Goal: Transaction & Acquisition: Purchase product/service

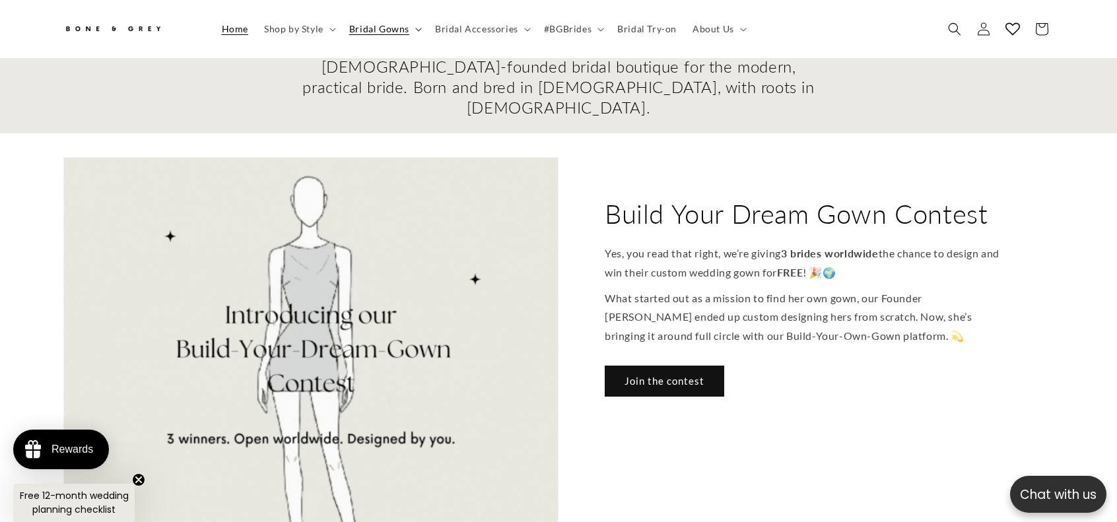
scroll to position [0, 363]
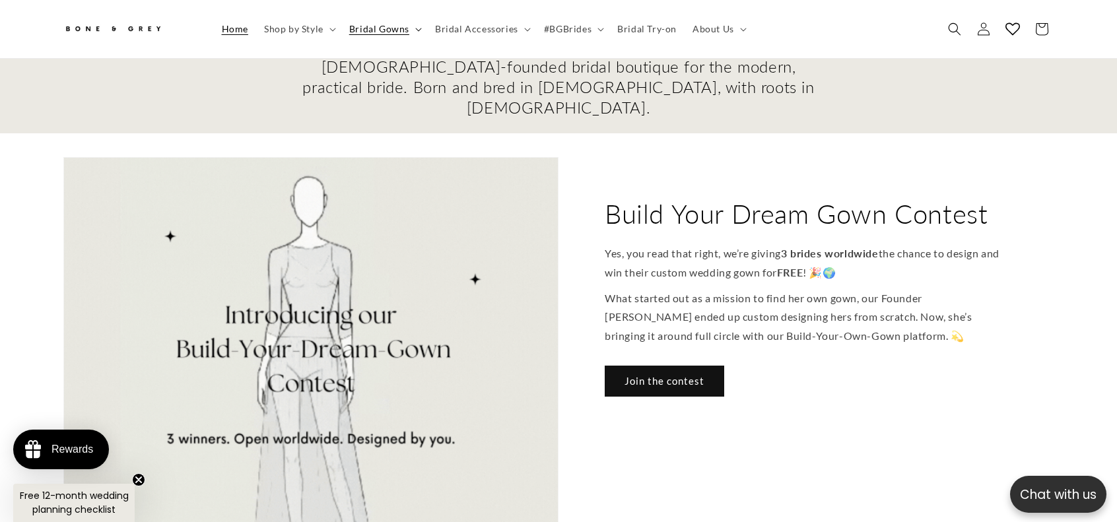
click at [387, 35] on summary "Bridal Gowns" at bounding box center [384, 29] width 86 height 28
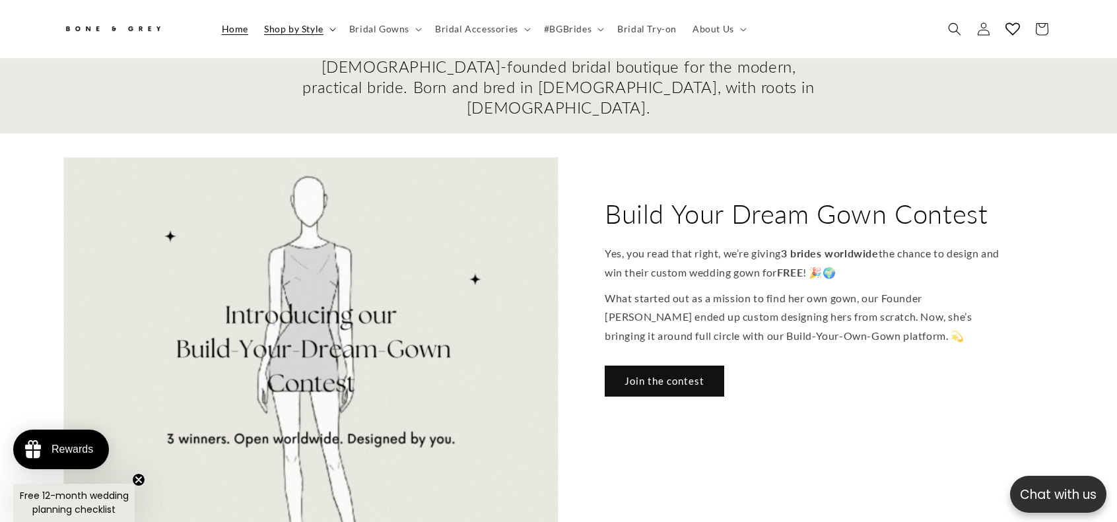
click at [320, 26] on span "Shop by Style" at bounding box center [293, 29] width 59 height 12
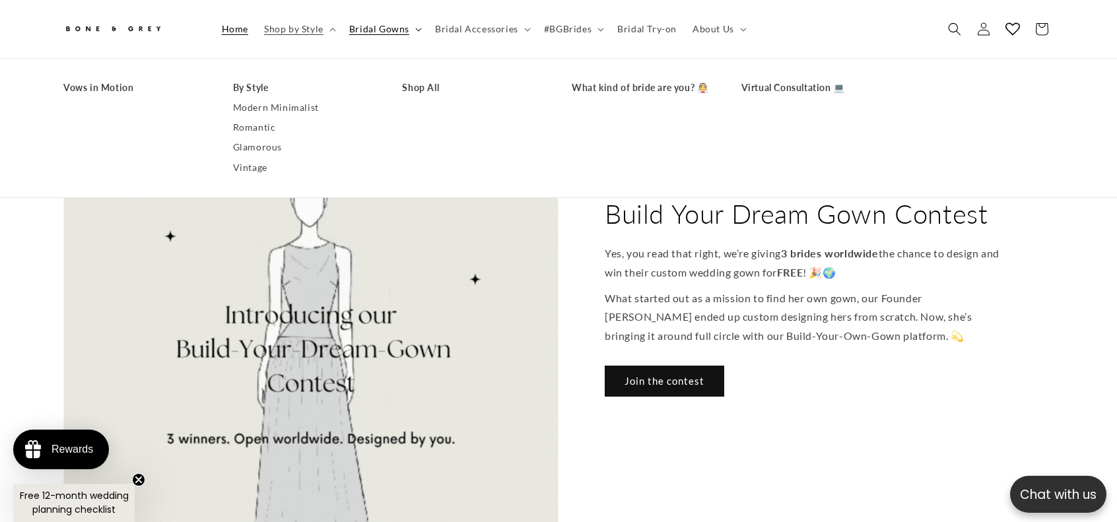
scroll to position [0, 2234]
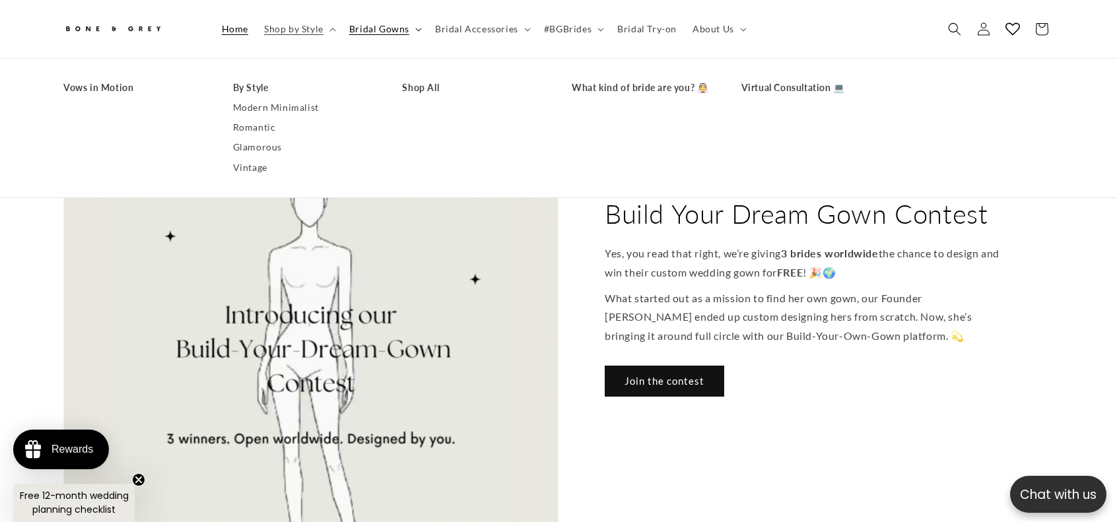
click at [382, 23] on span "Bridal Gowns" at bounding box center [379, 29] width 60 height 12
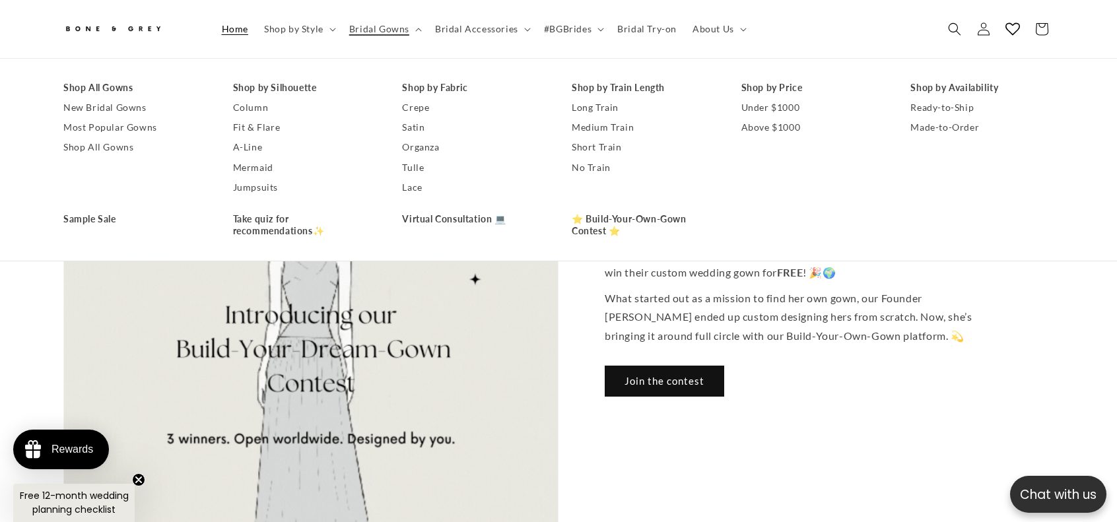
scroll to position [0, 726]
click at [125, 92] on link "Shop All Gowns" at bounding box center [134, 88] width 143 height 20
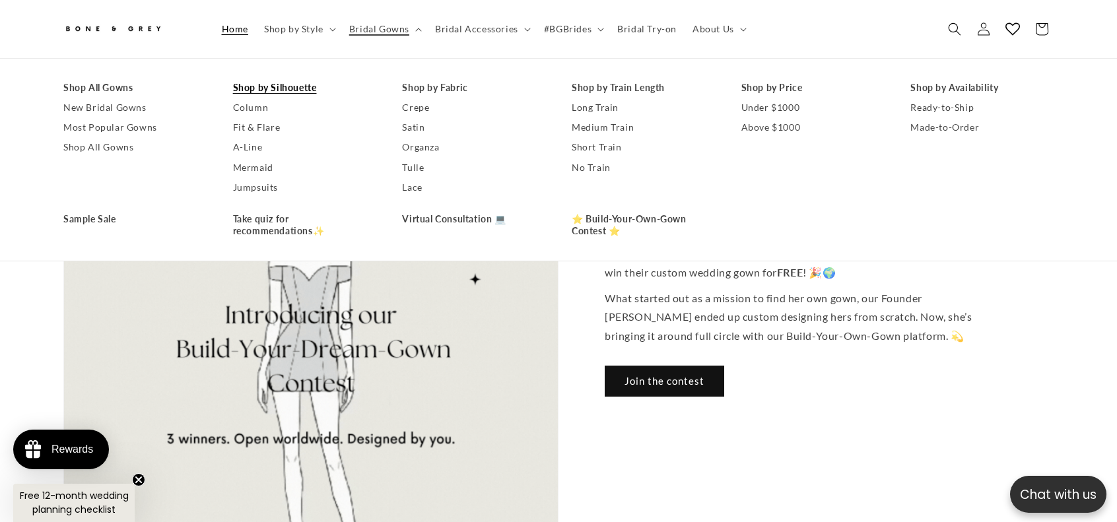
scroll to position [0, 0]
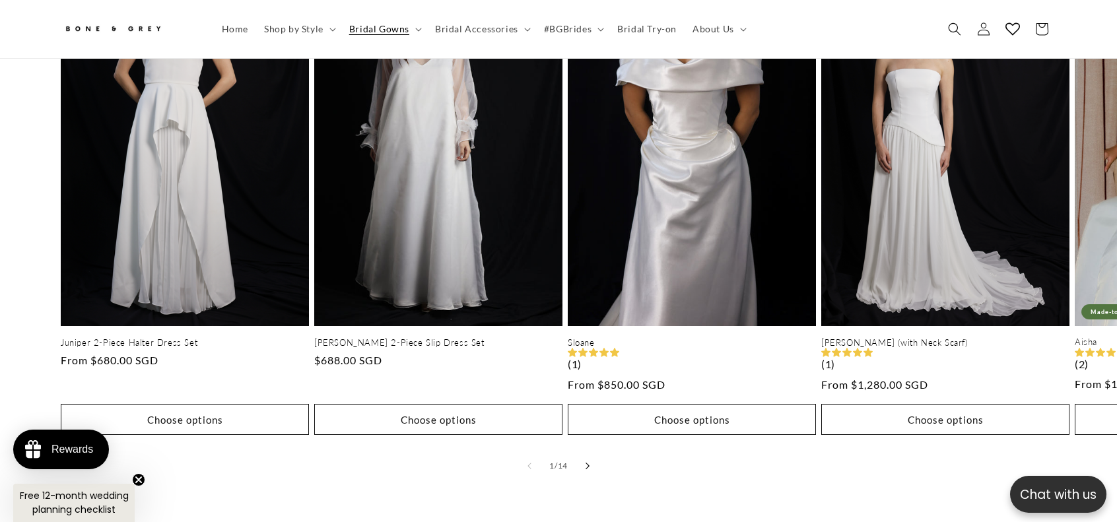
click at [590, 456] on button "Slide right" at bounding box center [587, 466] width 29 height 29
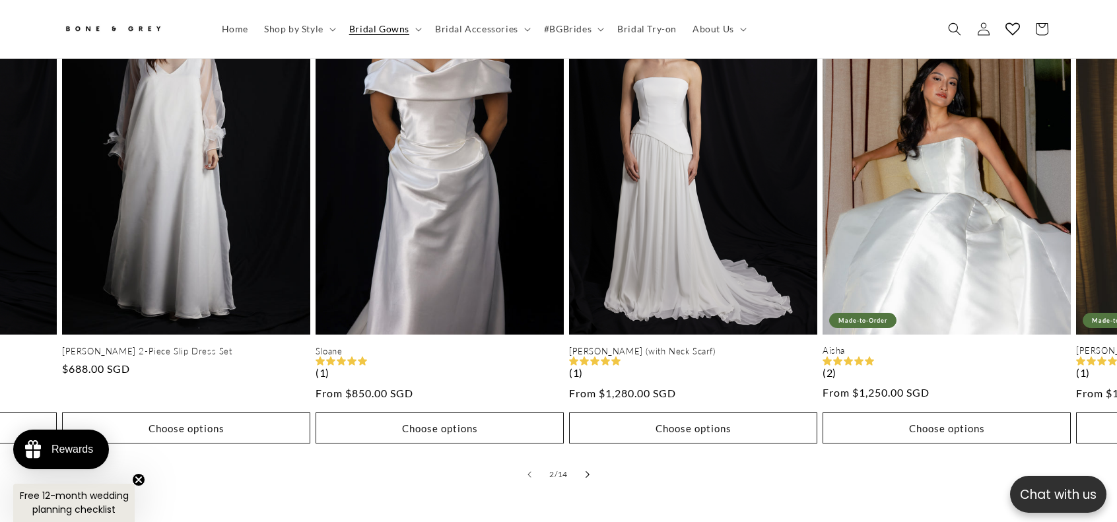
scroll to position [718, 0]
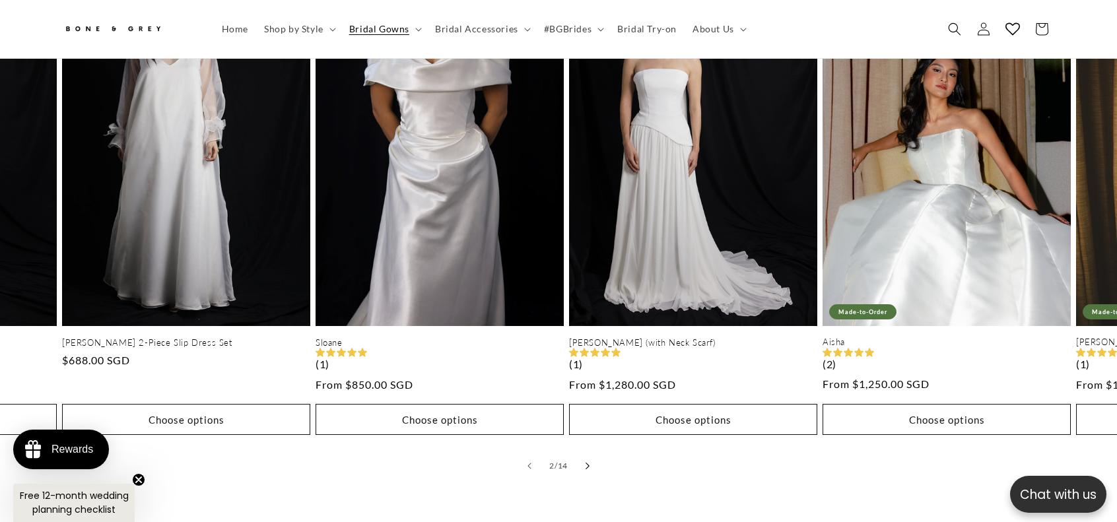
click at [586, 458] on button "Slide right" at bounding box center [587, 466] width 29 height 29
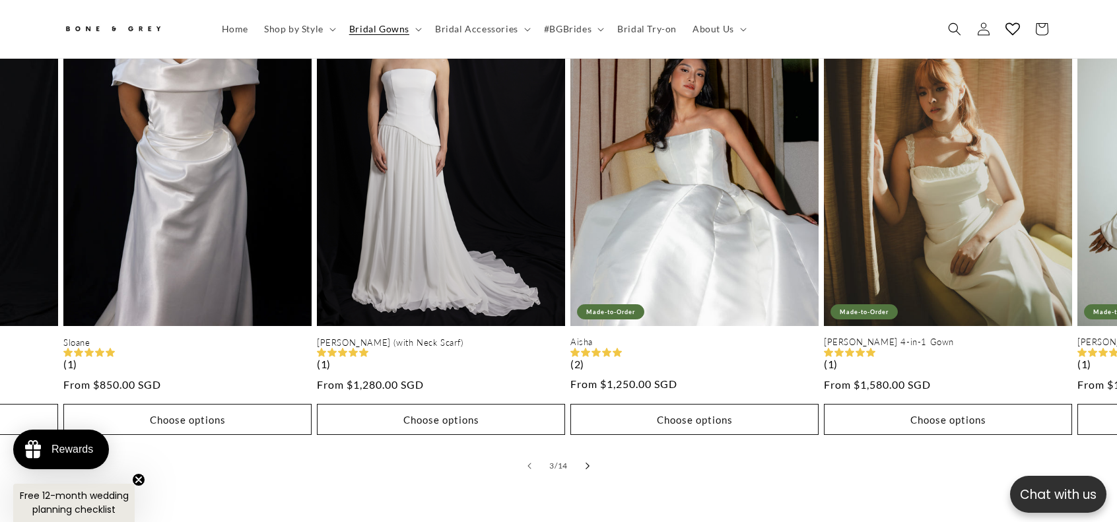
click at [588, 458] on button "Slide right" at bounding box center [587, 466] width 29 height 29
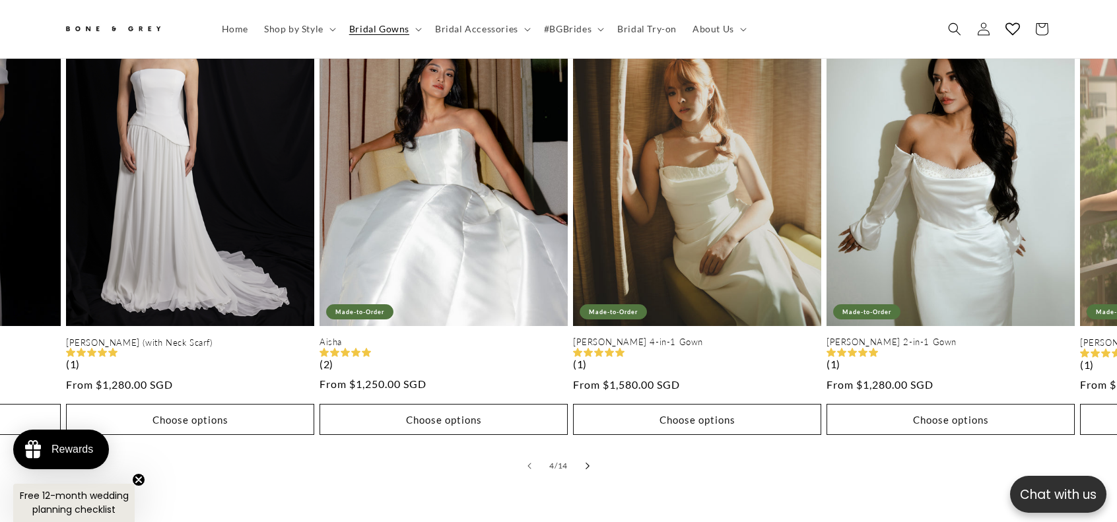
click at [588, 458] on button "Slide right" at bounding box center [587, 466] width 29 height 29
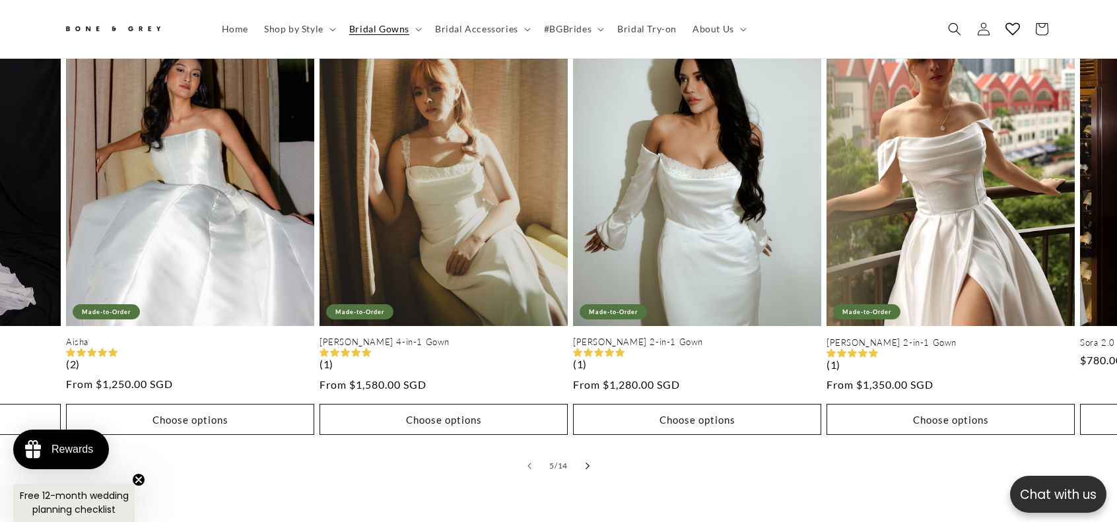
click at [588, 463] on icon "Slide right" at bounding box center [588, 466] width 5 height 7
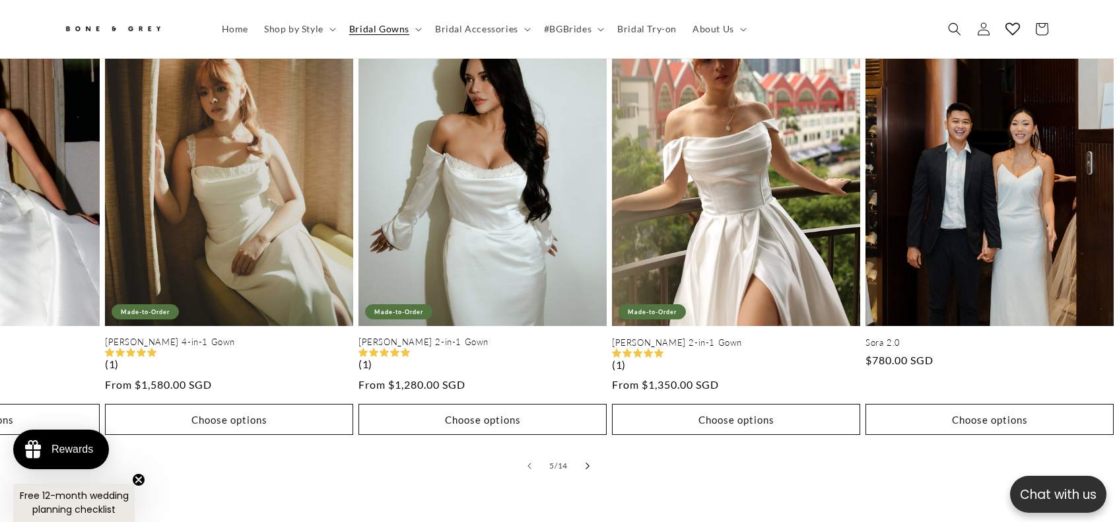
click at [588, 463] on icon "Slide right" at bounding box center [588, 466] width 5 height 7
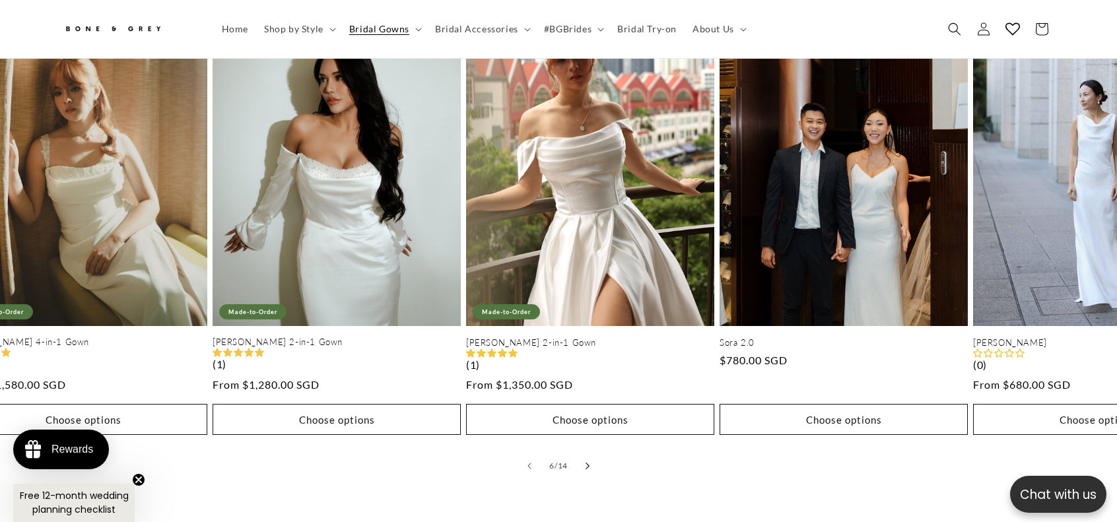
click at [588, 463] on icon "Slide right" at bounding box center [588, 466] width 5 height 7
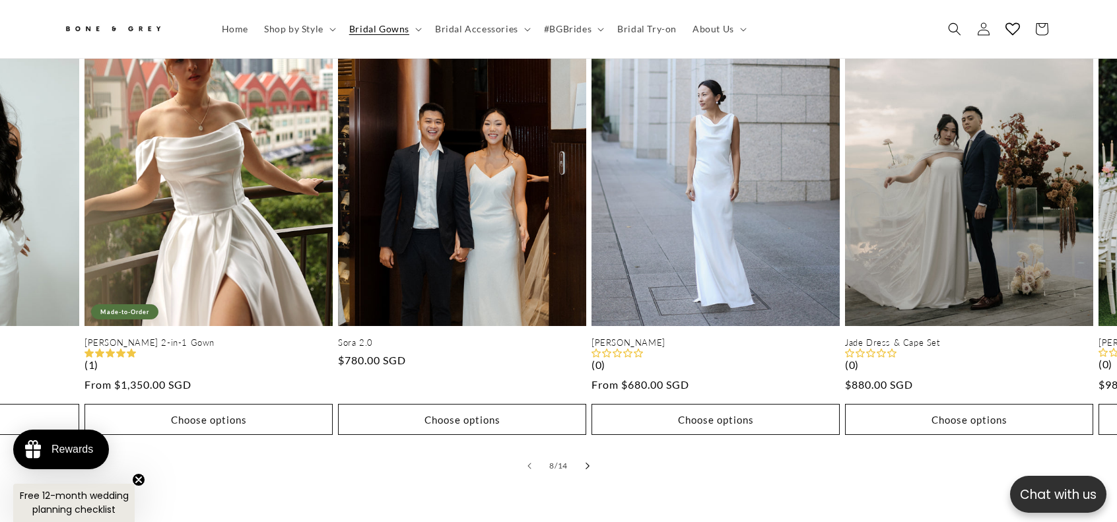
scroll to position [0, 1766]
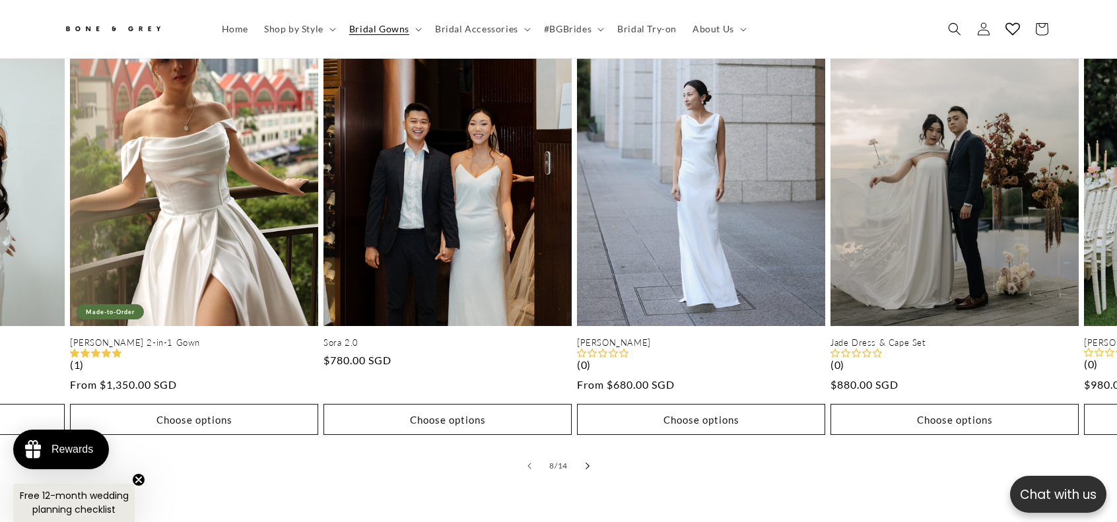
click at [588, 463] on icon "Slide right" at bounding box center [588, 466] width 5 height 7
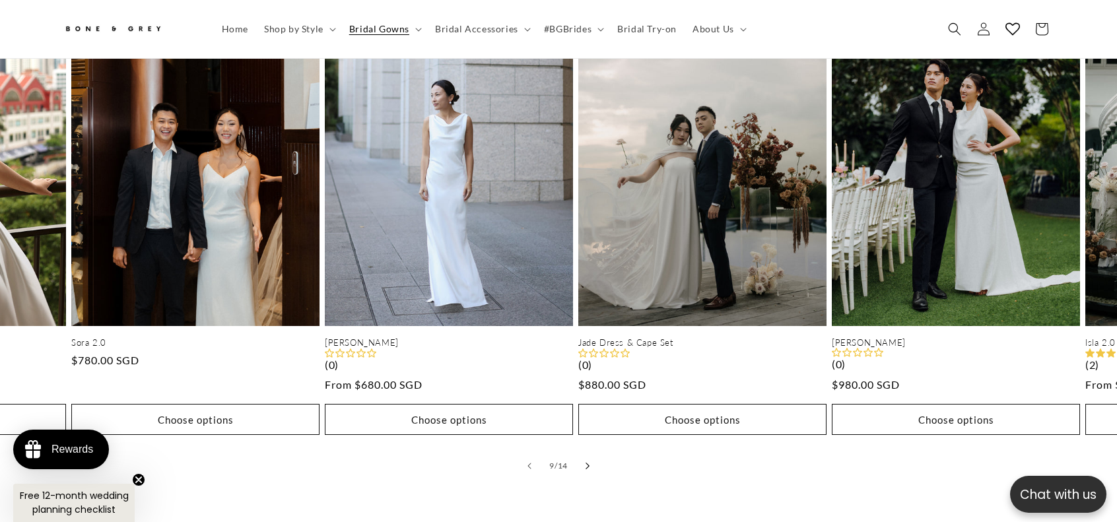
click at [588, 463] on icon "Slide right" at bounding box center [588, 466] width 5 height 7
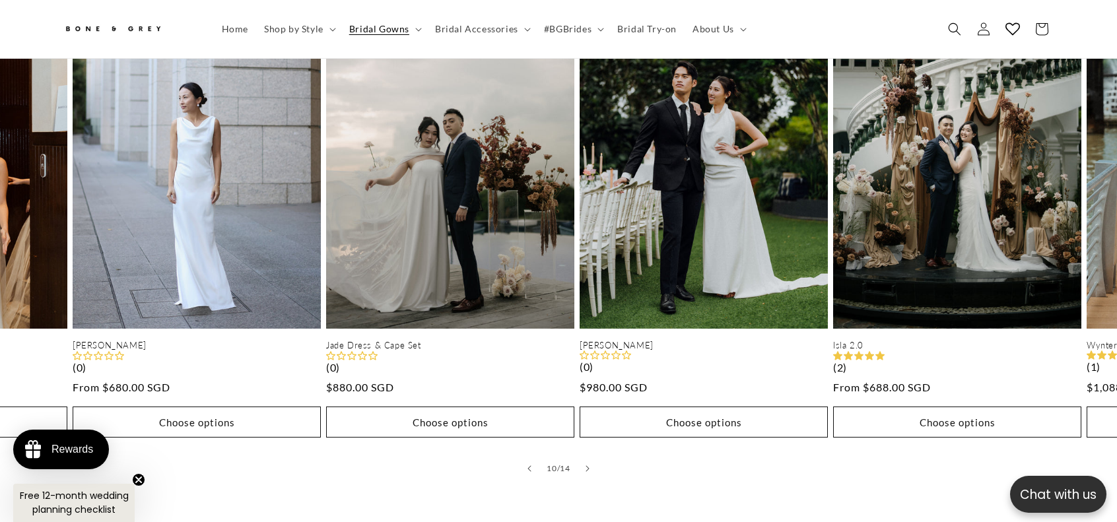
scroll to position [718, 0]
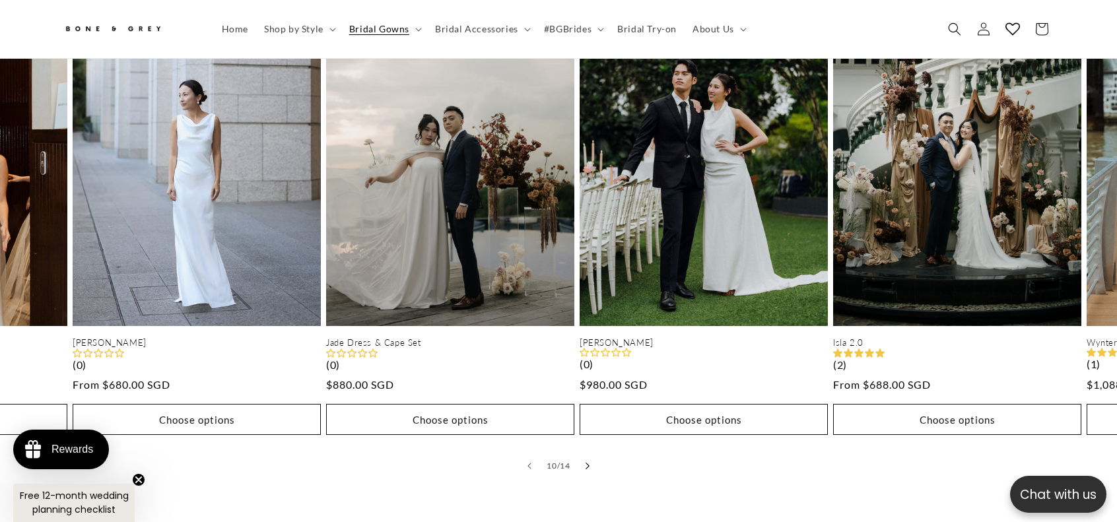
click at [591, 455] on button "Slide right" at bounding box center [587, 466] width 29 height 29
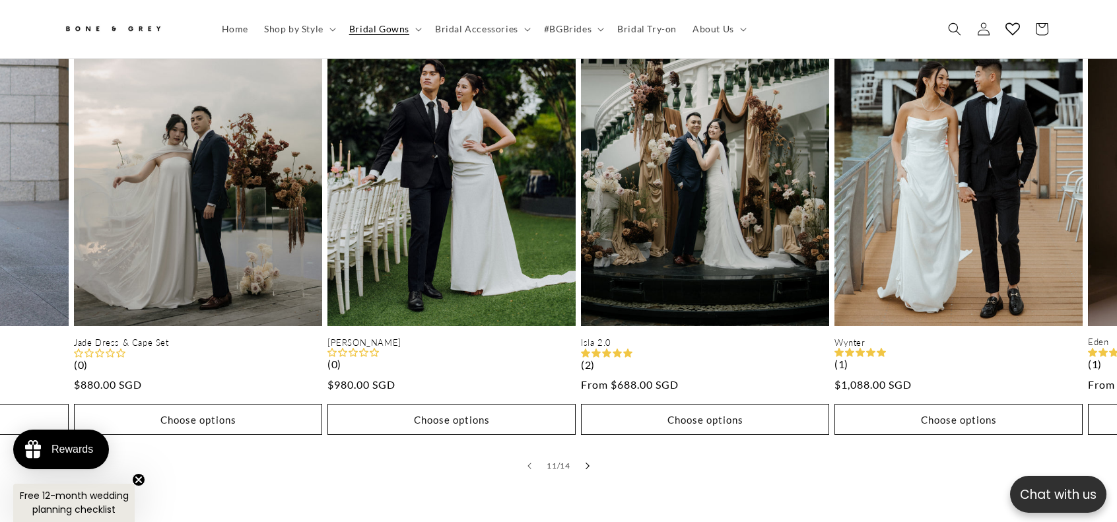
click at [590, 458] on button "Slide right" at bounding box center [587, 466] width 29 height 29
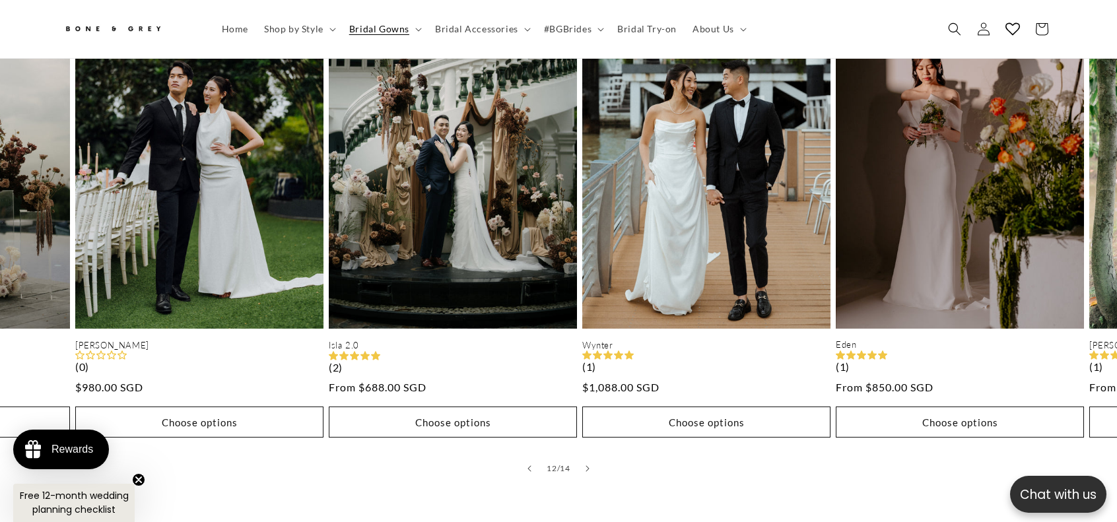
scroll to position [0, 0]
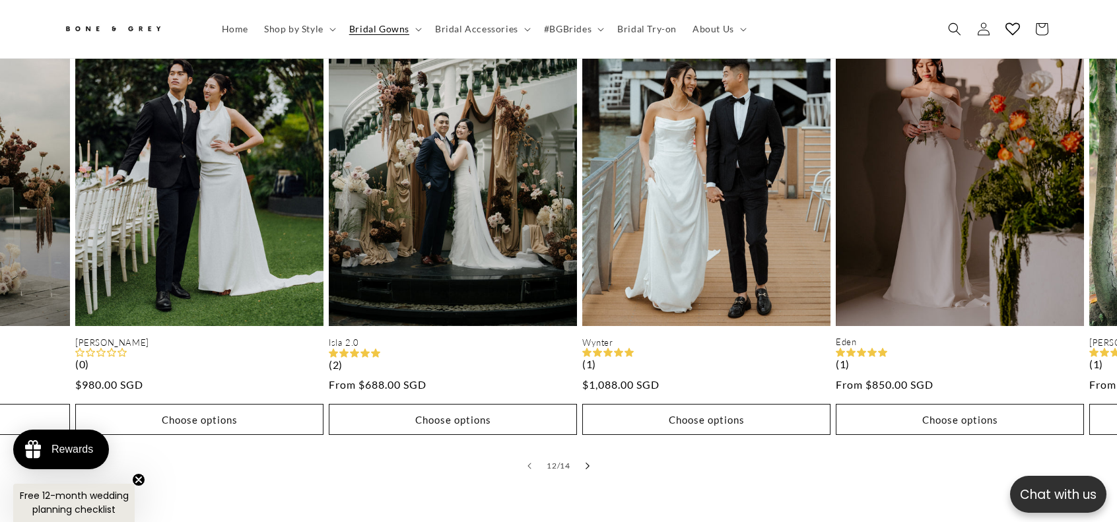
click at [588, 463] on icon "Slide right" at bounding box center [588, 466] width 5 height 7
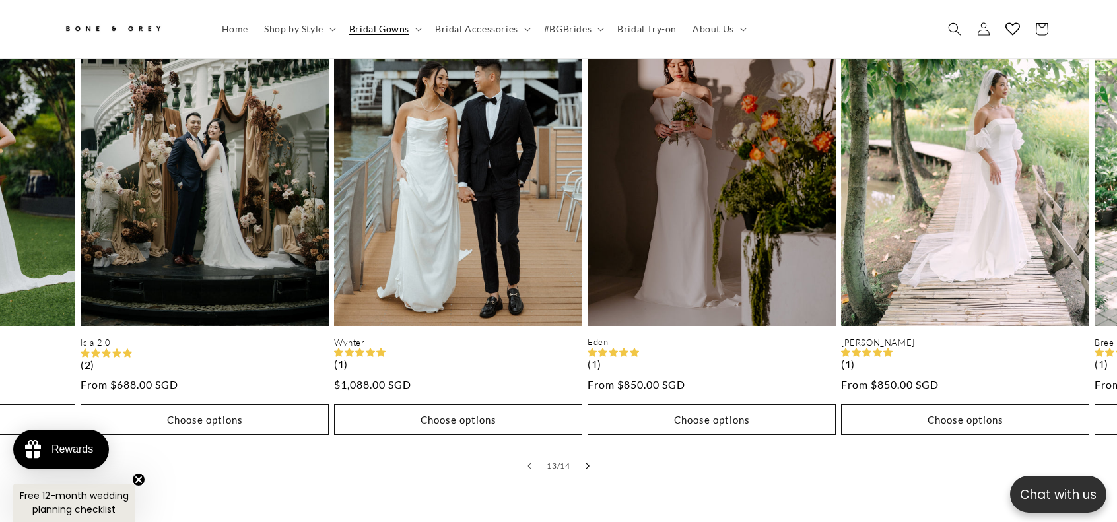
click at [588, 463] on icon "Slide right" at bounding box center [588, 466] width 5 height 7
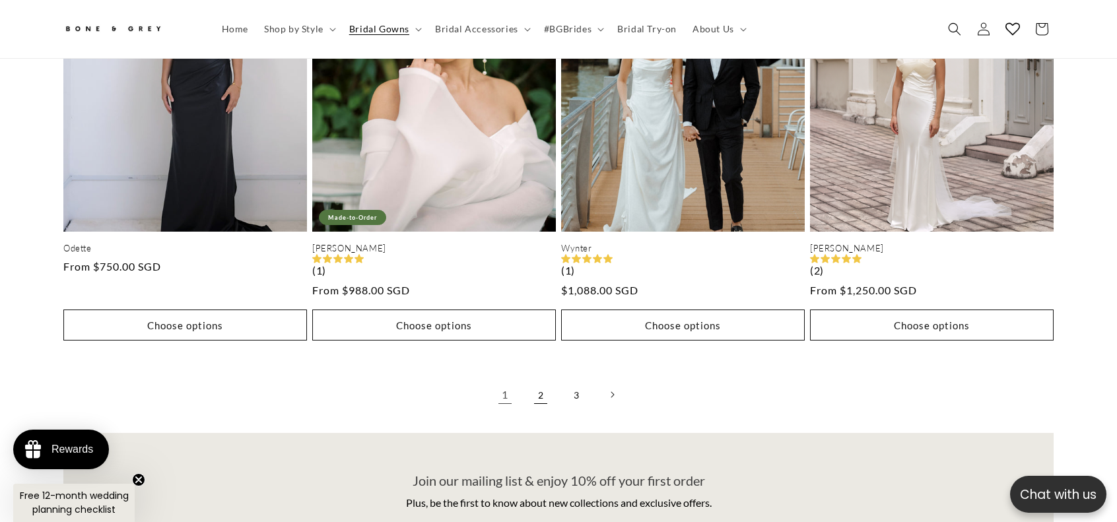
click at [542, 388] on link "2" at bounding box center [540, 394] width 29 height 29
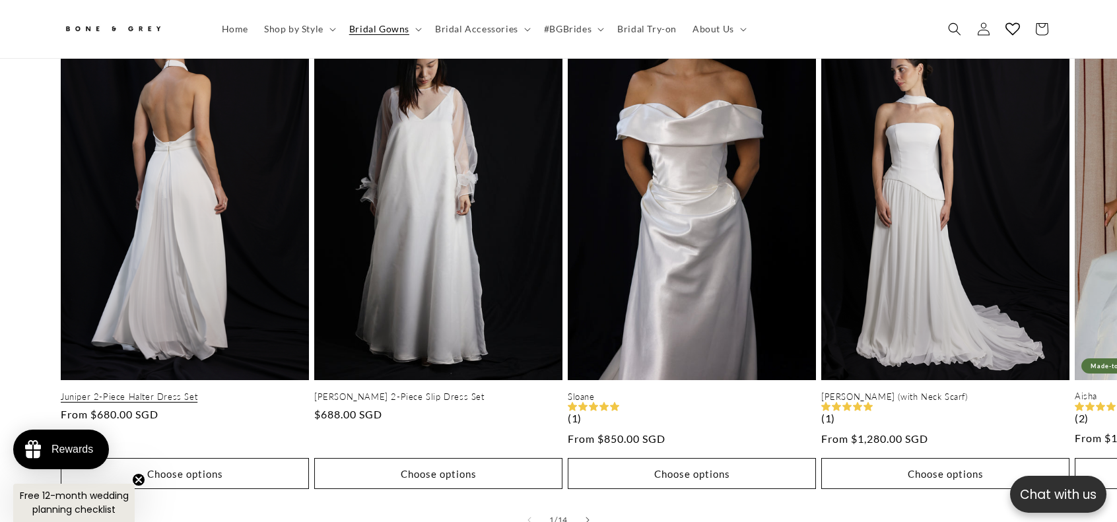
scroll to position [784, 0]
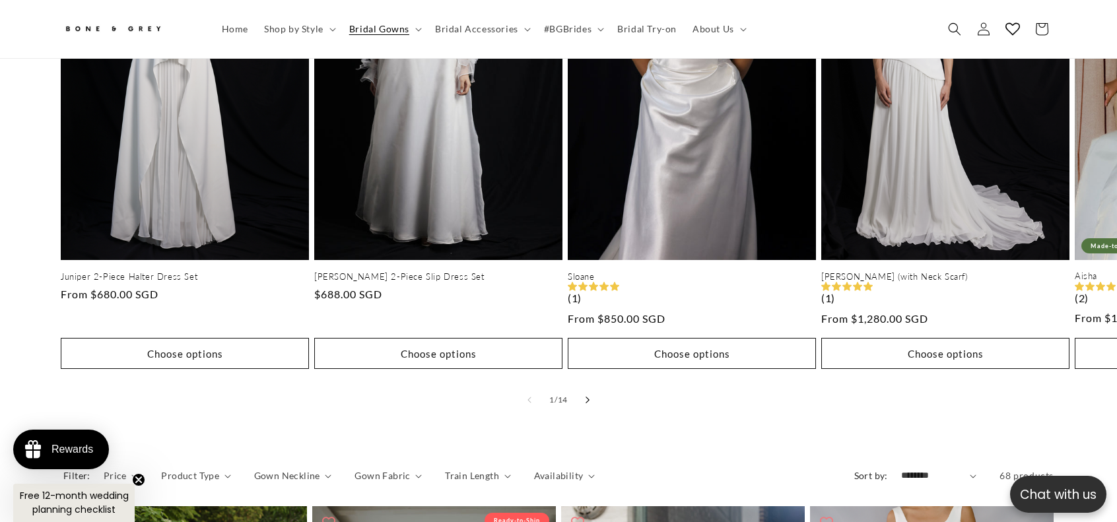
click at [588, 397] on icon "Slide right" at bounding box center [588, 400] width 4 height 7
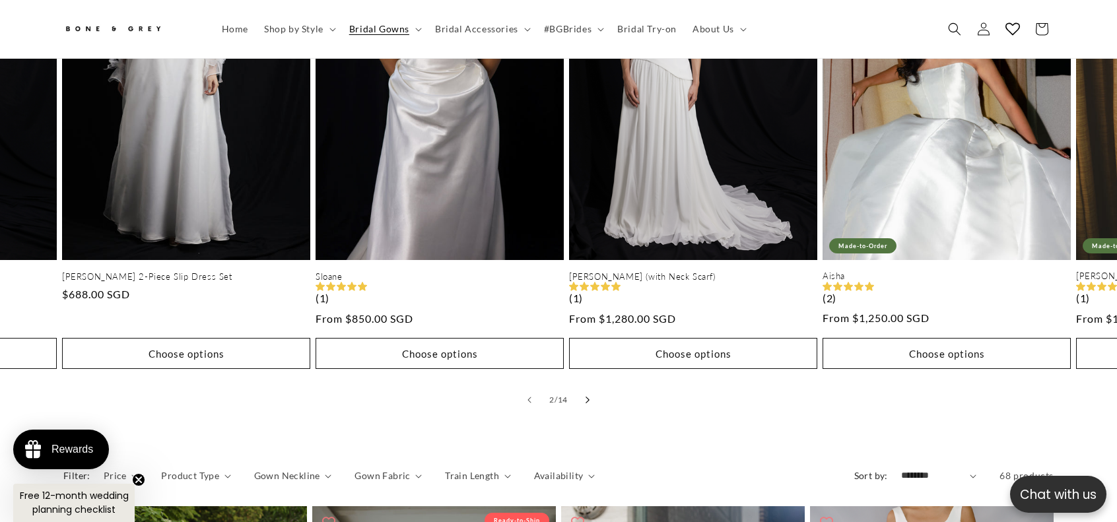
click at [588, 397] on icon "Slide right" at bounding box center [588, 400] width 4 height 7
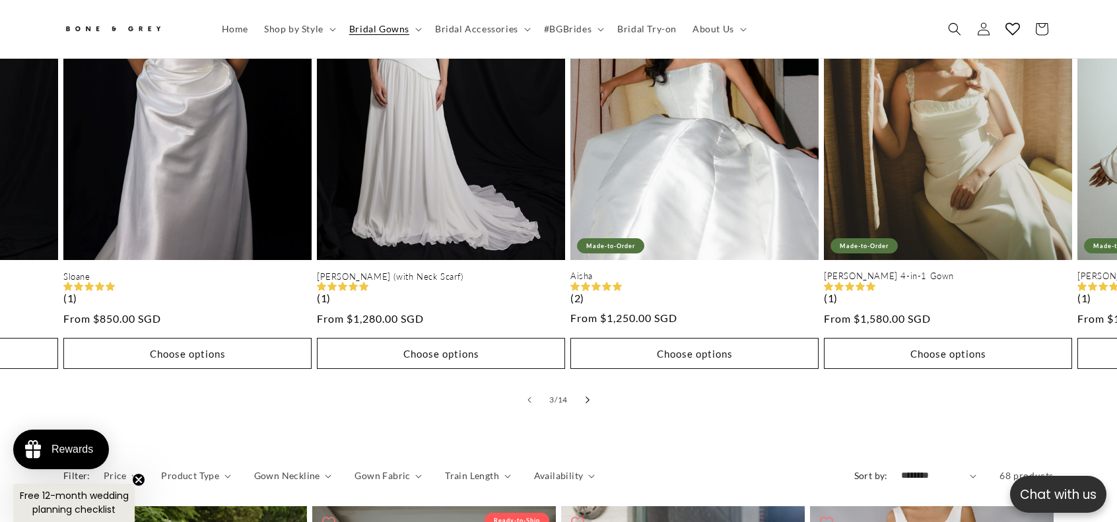
click at [588, 397] on icon "Slide right" at bounding box center [588, 400] width 5 height 7
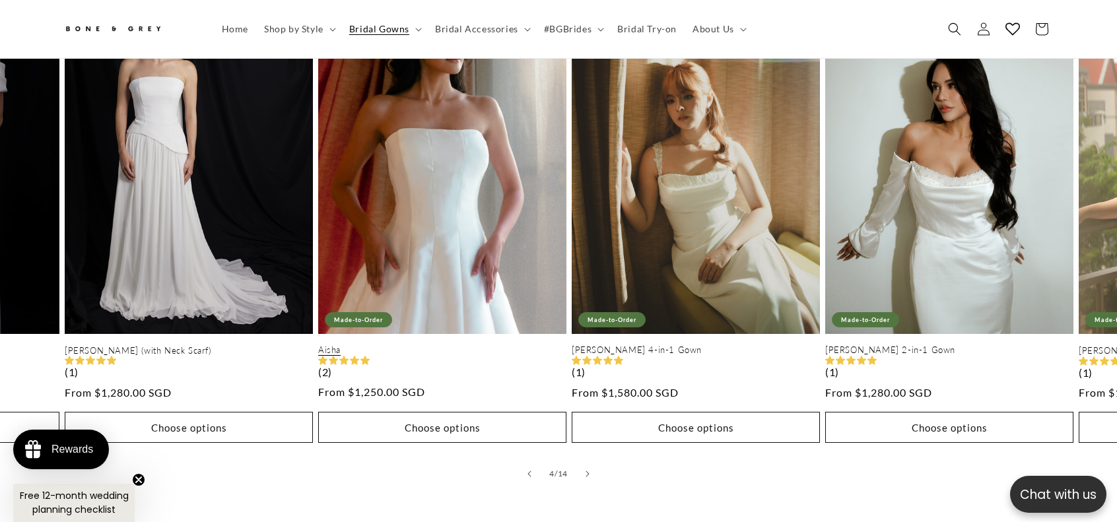
scroll to position [718, 0]
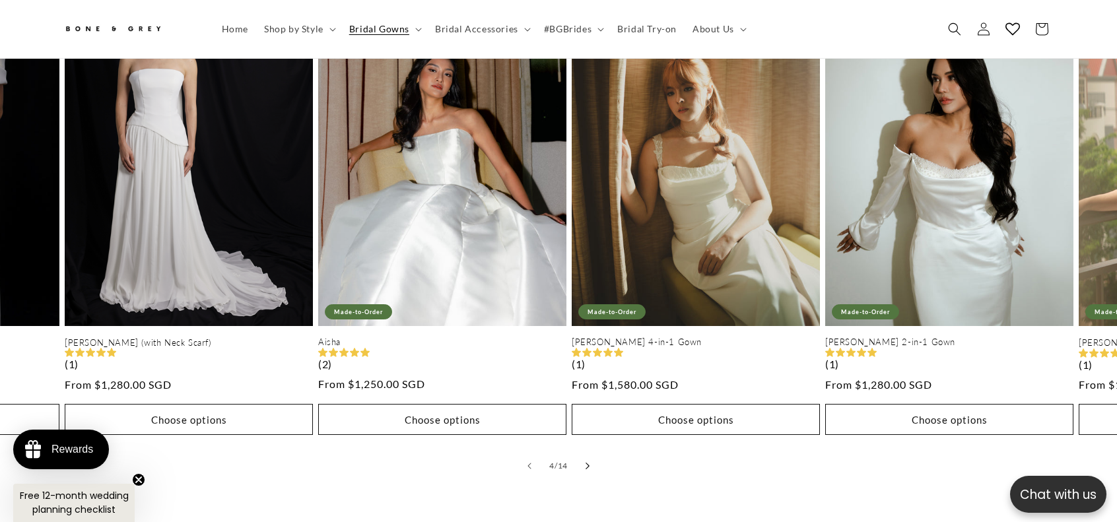
click at [582, 452] on button "Slide right" at bounding box center [587, 466] width 29 height 29
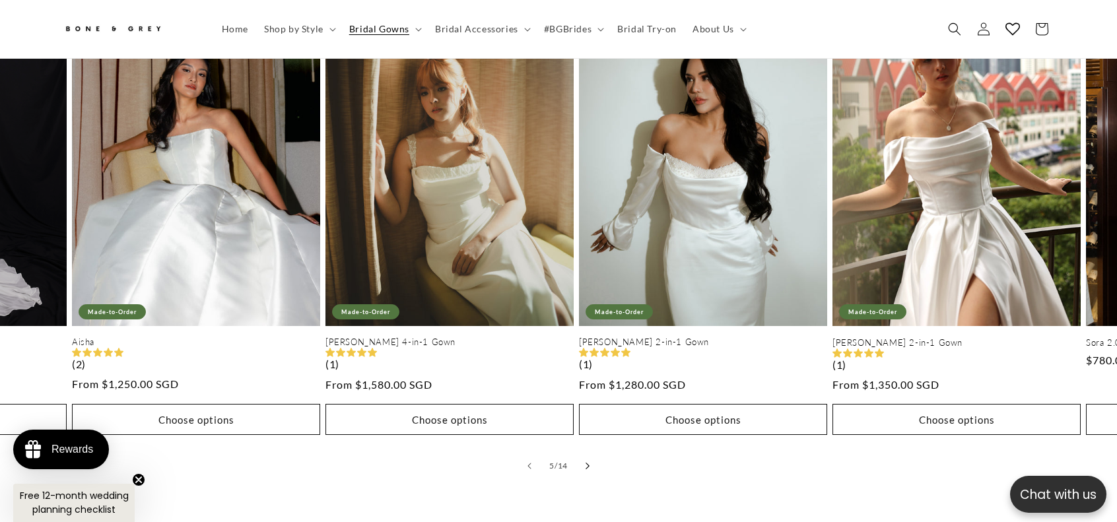
scroll to position [0, 1009]
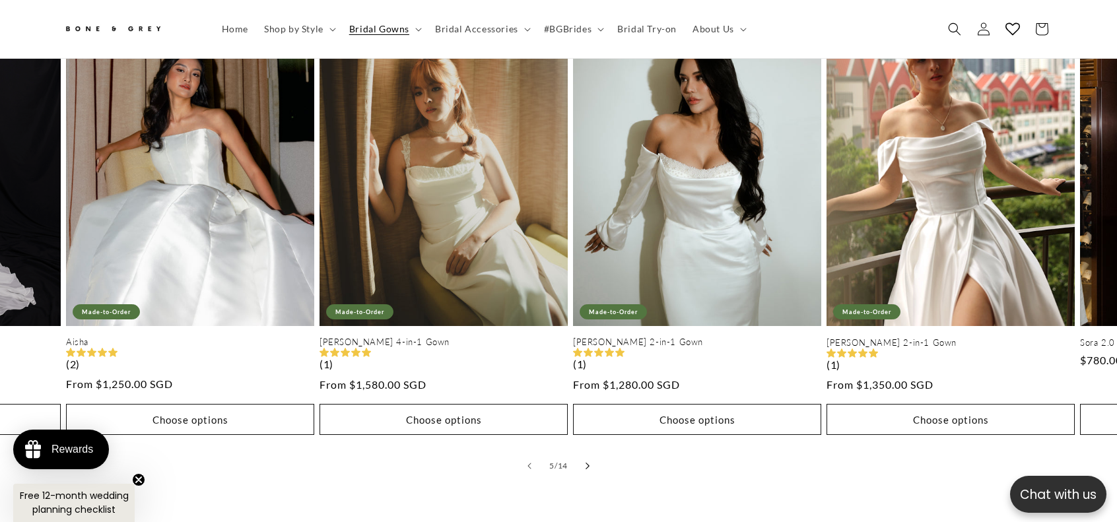
click at [587, 463] on icon "Slide right" at bounding box center [588, 466] width 5 height 7
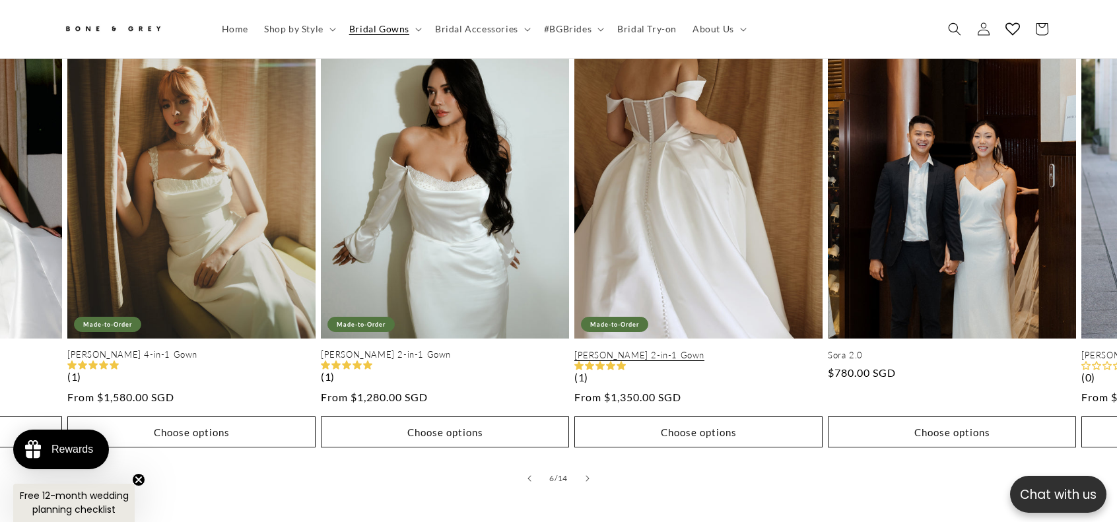
scroll to position [718, 0]
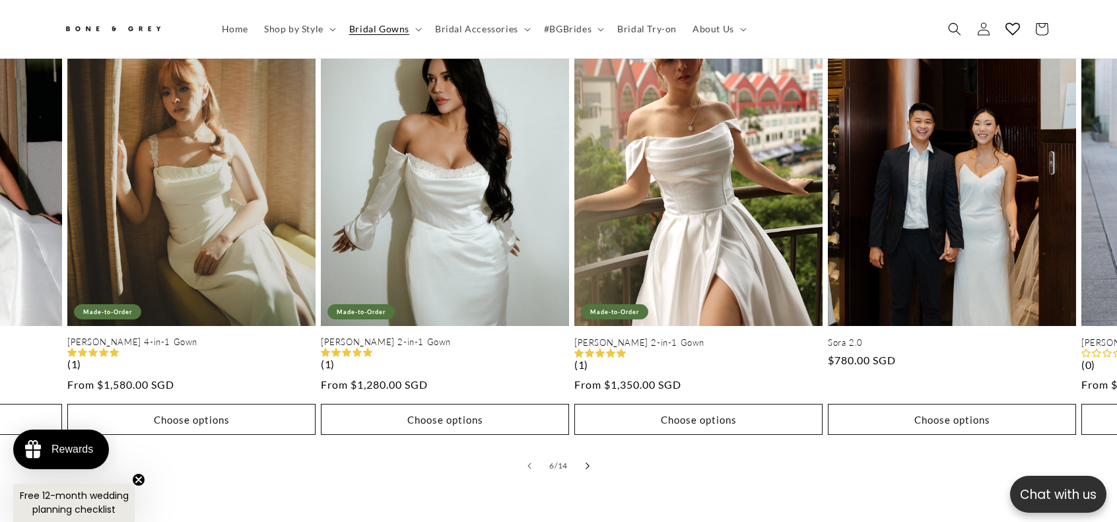
click at [592, 452] on button "Slide right" at bounding box center [587, 466] width 29 height 29
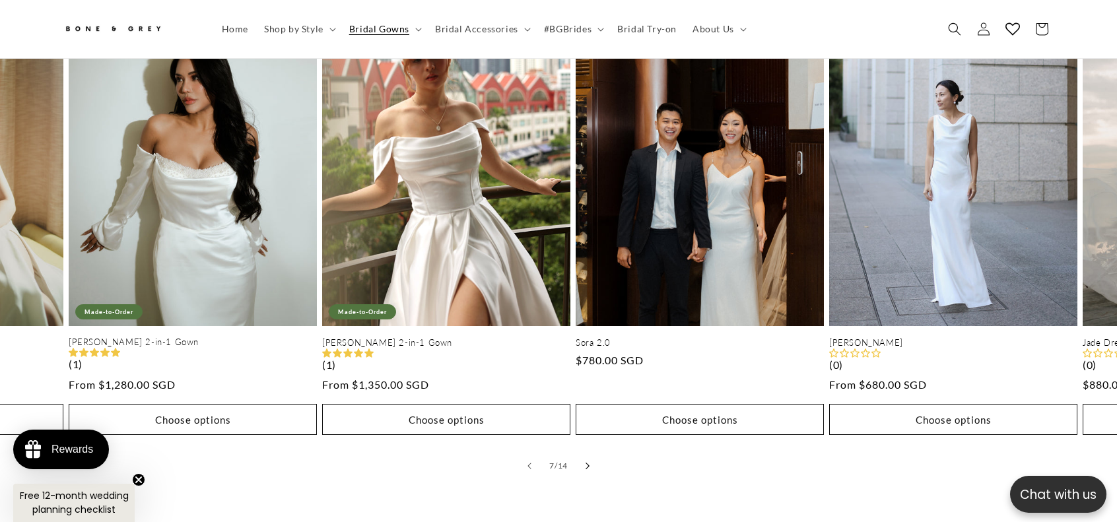
click at [592, 452] on button "Slide right" at bounding box center [587, 466] width 29 height 29
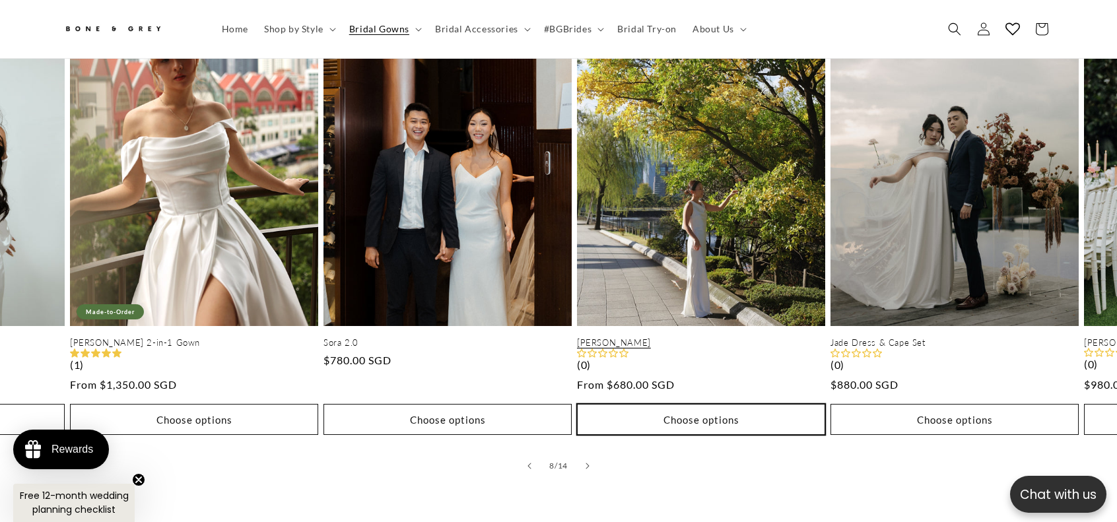
scroll to position [0, 0]
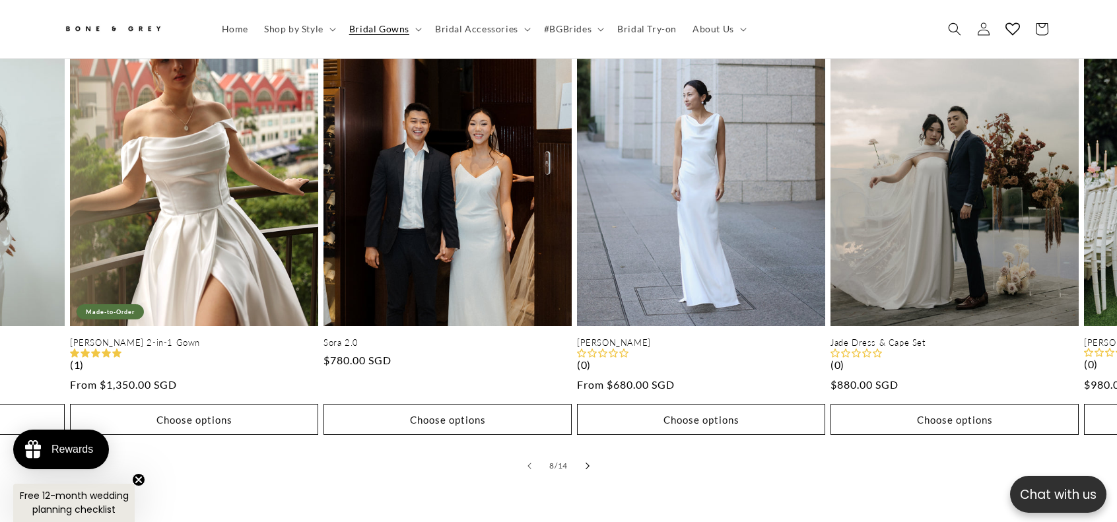
click at [596, 454] on button "Slide right" at bounding box center [587, 466] width 29 height 29
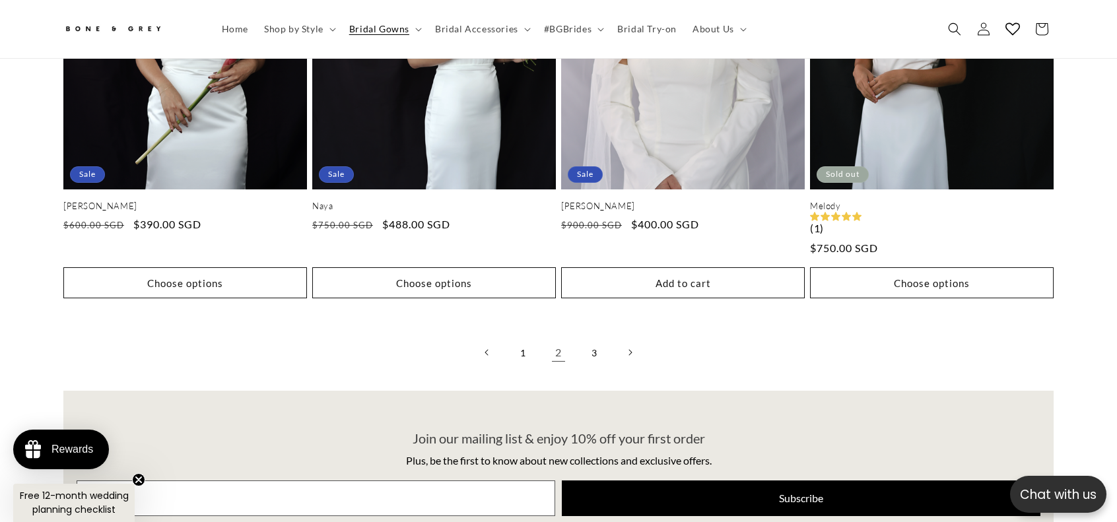
scroll to position [3623, 0]
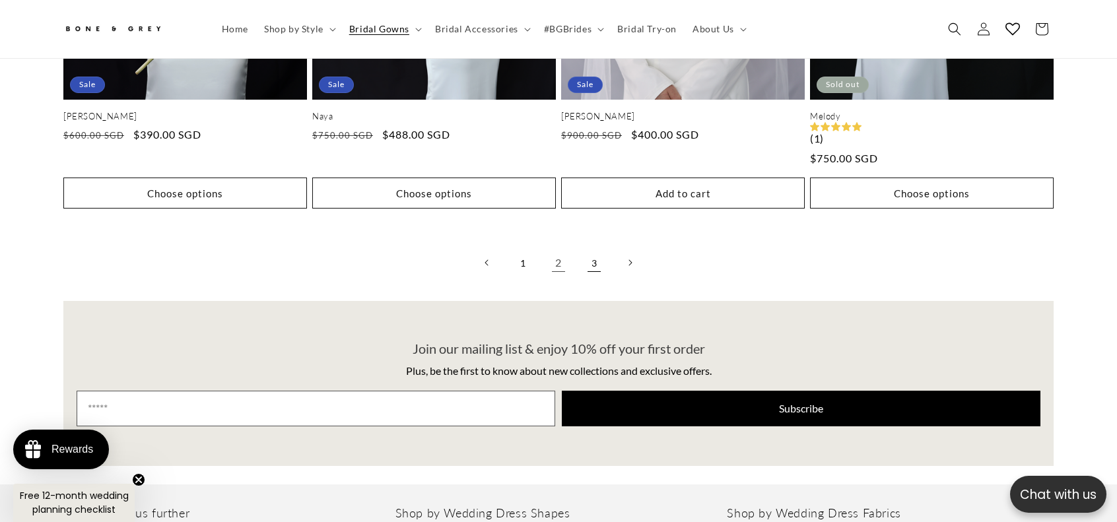
click at [588, 257] on link "3" at bounding box center [594, 262] width 29 height 29
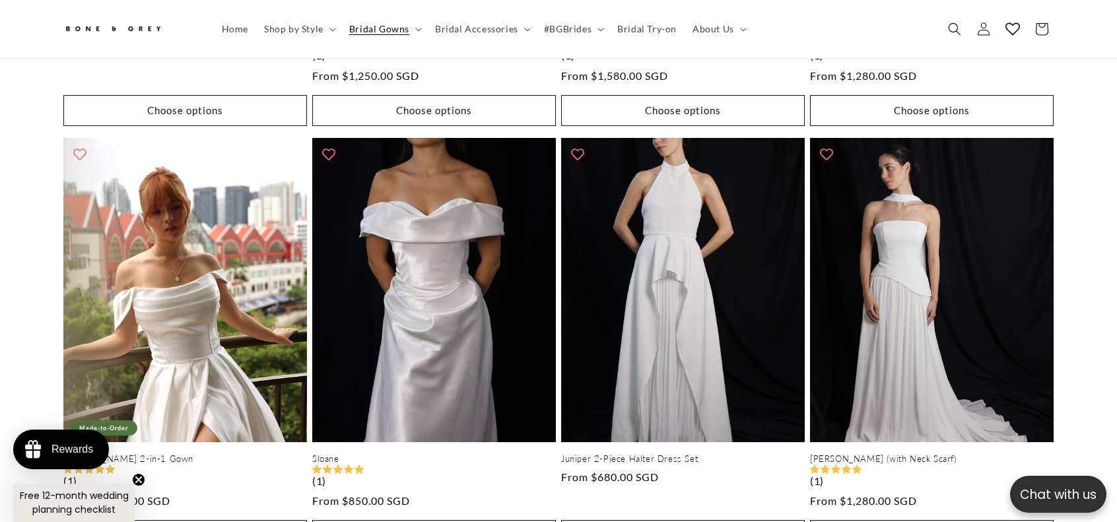
scroll to position [0, 726]
